Goal: Task Accomplishment & Management: Manage account settings

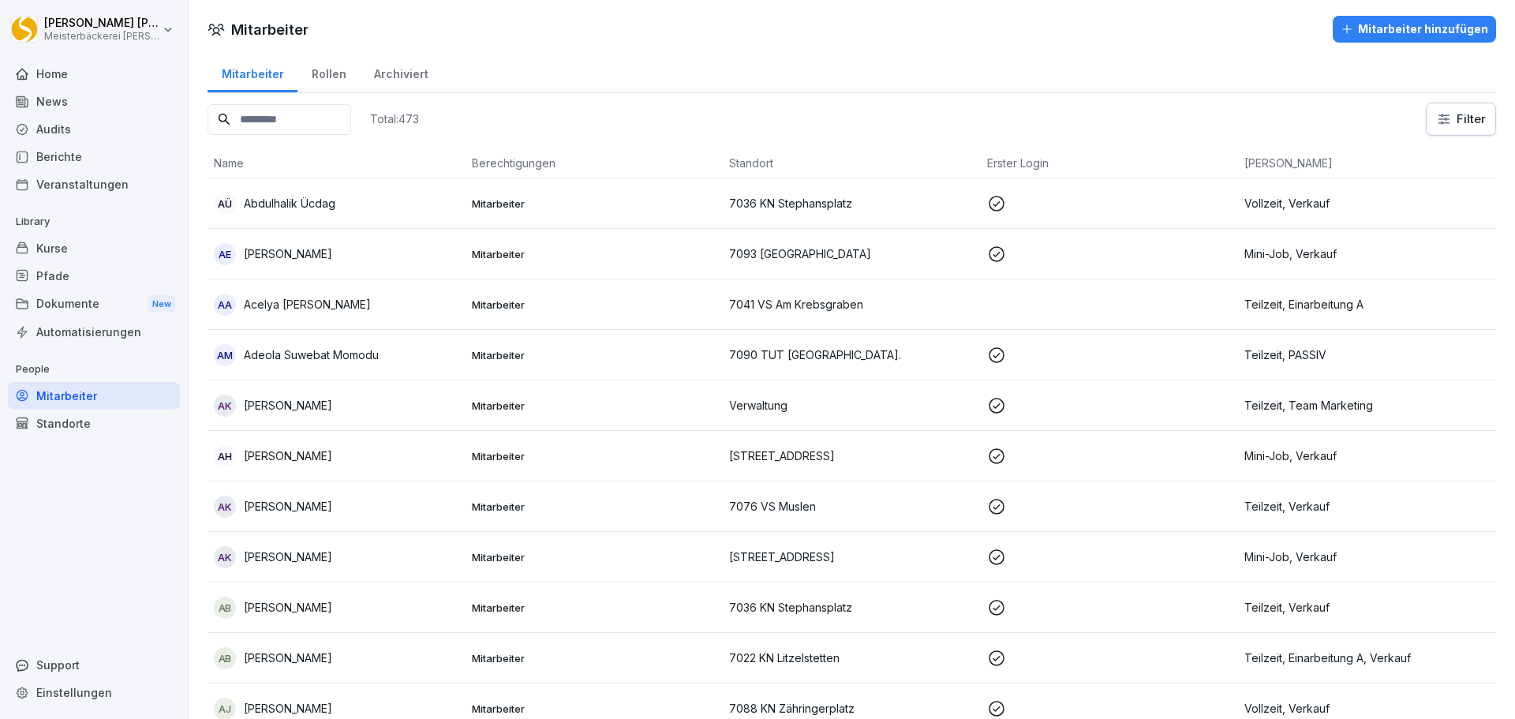
click at [310, 118] on input at bounding box center [279, 119] width 144 height 31
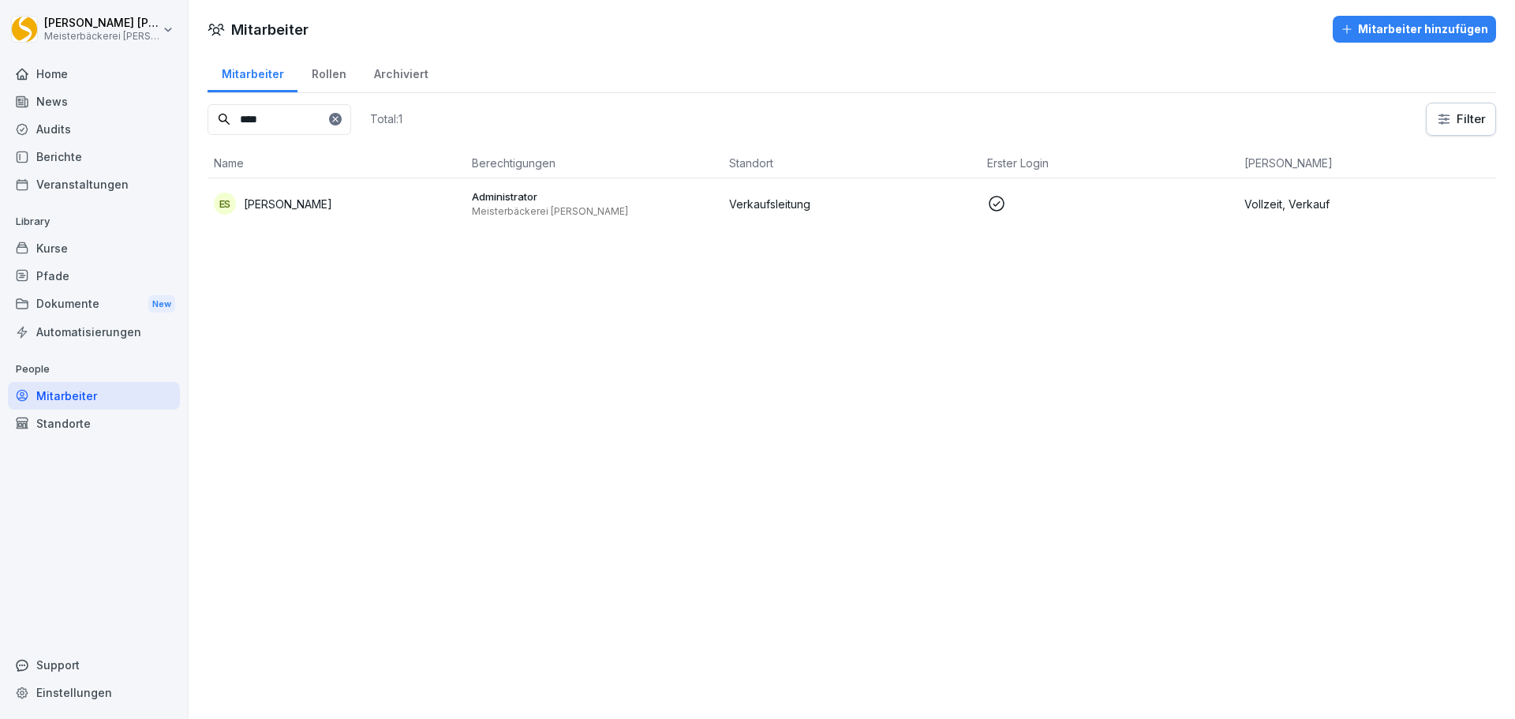
type input "****"
click at [834, 205] on p "Verkaufsleitung" at bounding box center [851, 204] width 245 height 17
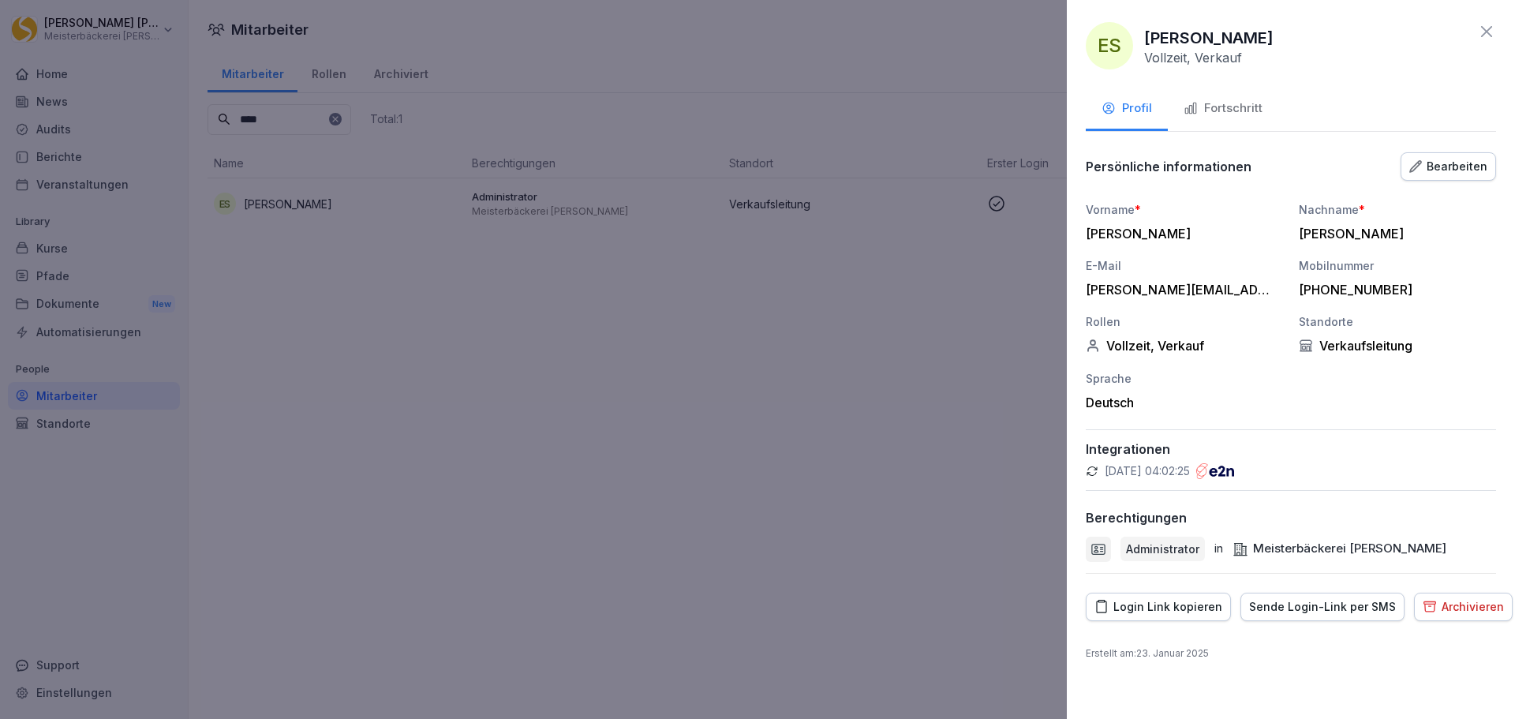
click at [1140, 607] on div "Login Link kopieren" at bounding box center [1158, 606] width 128 height 17
drag, startPoint x: 1481, startPoint y: 32, endPoint x: 1472, endPoint y: 50, distance: 19.4
click at [1481, 33] on icon at bounding box center [1486, 31] width 19 height 19
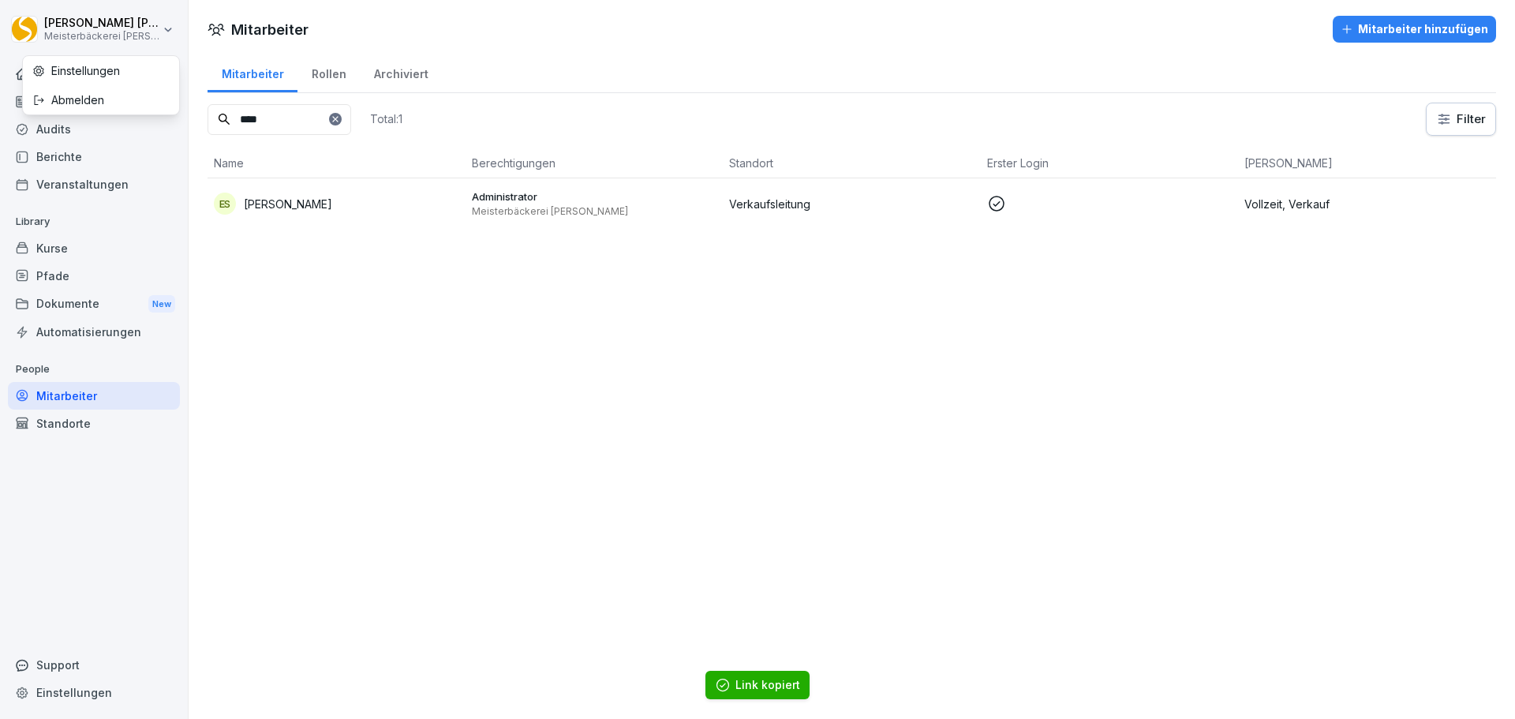
click at [156, 28] on html "[PERSON_NAME] Meisterbäckerei [PERSON_NAME] Home News Audits Berichte Veranstal…" at bounding box center [757, 359] width 1515 height 719
click at [77, 101] on div "Abmelden" at bounding box center [101, 99] width 156 height 29
